Goal: Share content: Share content

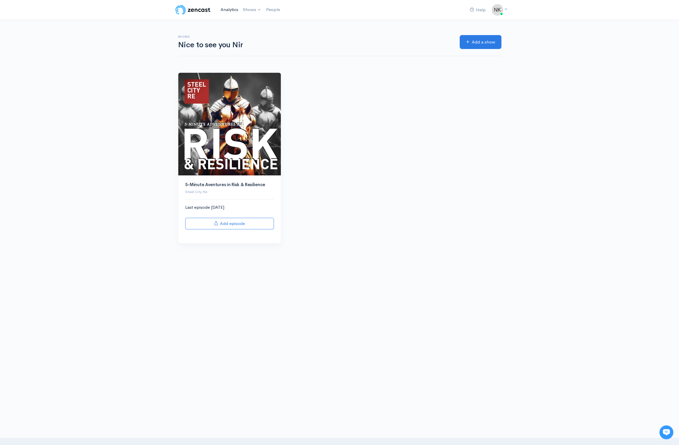
click at [241, 13] on link "Analytics" at bounding box center [229, 9] width 22 height 12
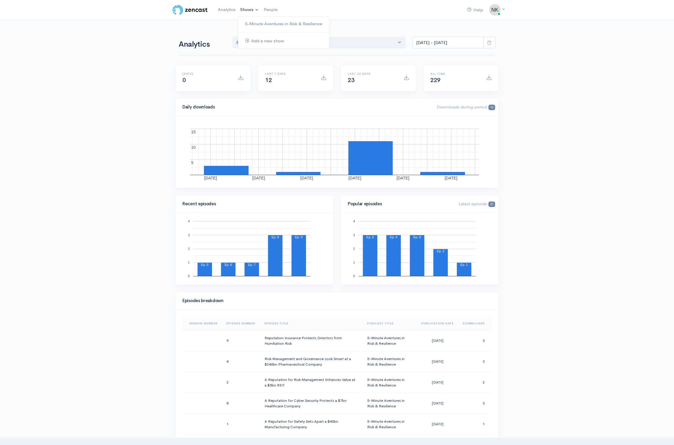
click at [261, 14] on link "Shows" at bounding box center [249, 9] width 23 height 13
click at [285, 29] on link "5-Minute Aventures in Risk & Resilience" at bounding box center [283, 24] width 91 height 10
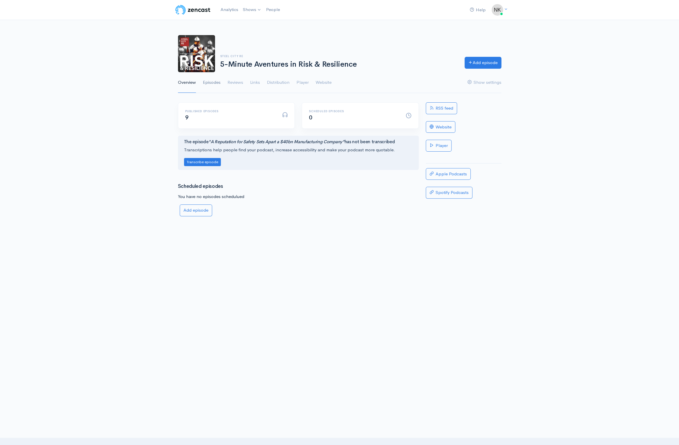
click at [221, 93] on link "Episodes" at bounding box center [212, 82] width 18 height 21
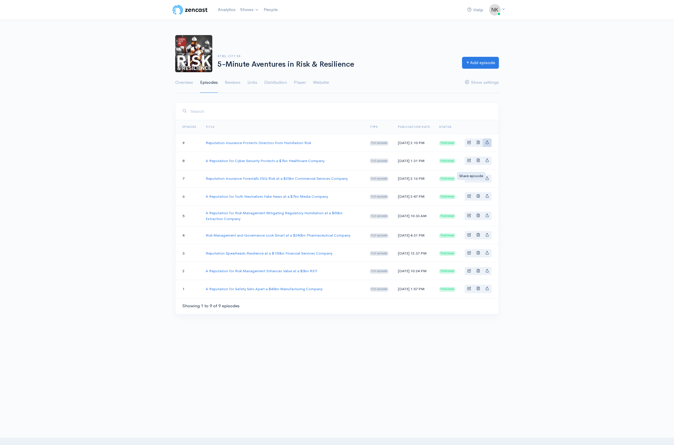
click at [485, 144] on icon "Basic example" at bounding box center [487, 142] width 4 height 4
type input "[URL][DOMAIN_NAME]"
type input "<iframe src='[URL][DOMAIN_NAME]' width='100%' height='190' frameborder='0' scro…"
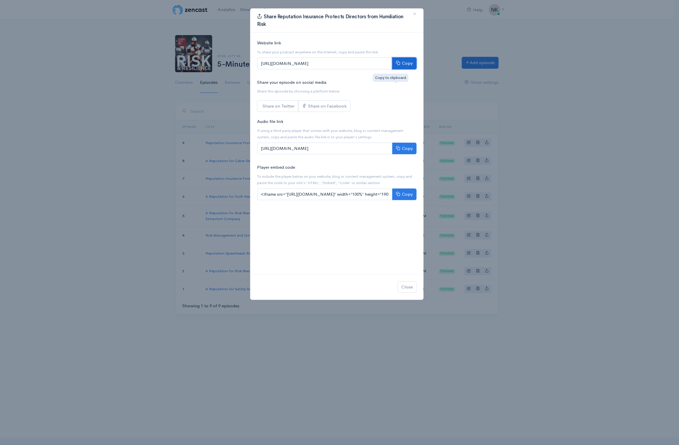
click at [397, 69] on button "Copy" at bounding box center [404, 63] width 24 height 12
